Goal: Book appointment/travel/reservation

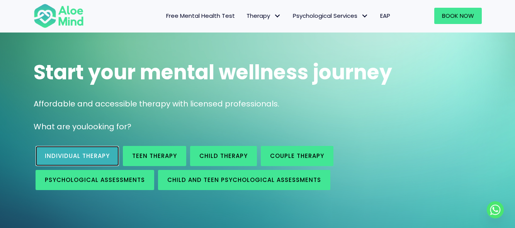
click at [90, 152] on span "Individual therapy" at bounding box center [77, 156] width 65 height 8
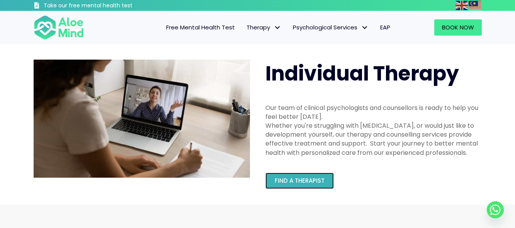
click at [312, 184] on span "Find a therapist" at bounding box center [300, 180] width 50 height 8
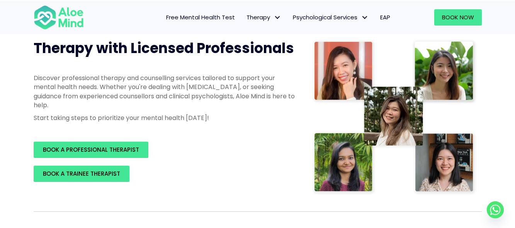
scroll to position [116, 0]
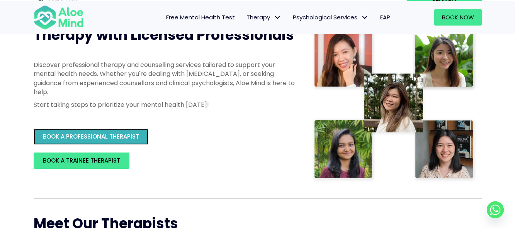
click at [125, 138] on span "BOOK A PROFESSIONAL THERAPIST" at bounding box center [91, 136] width 96 height 8
